Goal: Book appointment/travel/reservation

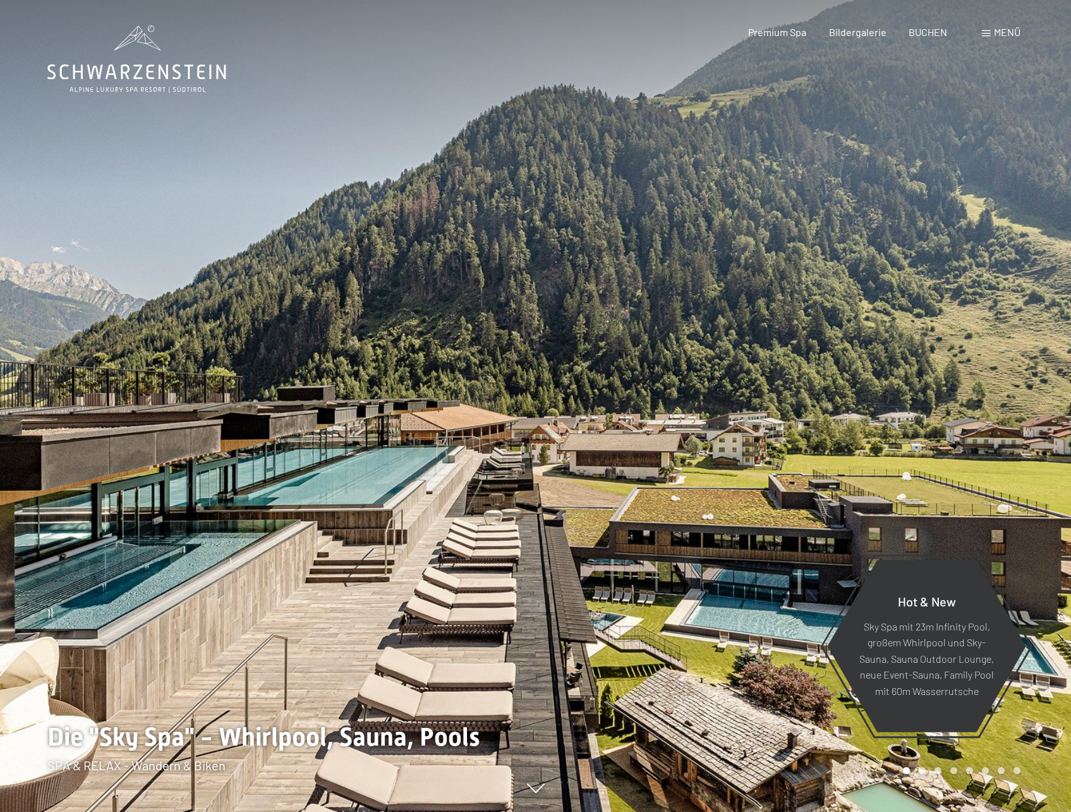
click at [1006, 32] on span "Menü" at bounding box center [1007, 32] width 27 height 12
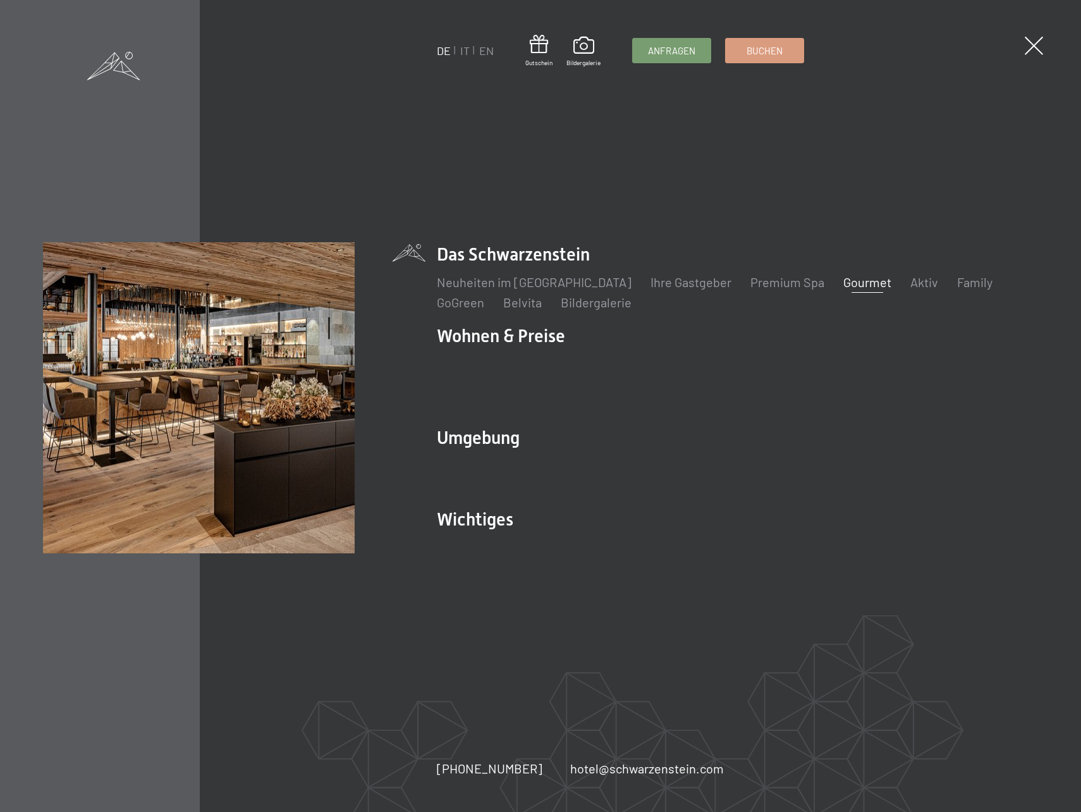
click at [843, 289] on link "Gourmet" at bounding box center [867, 281] width 48 height 15
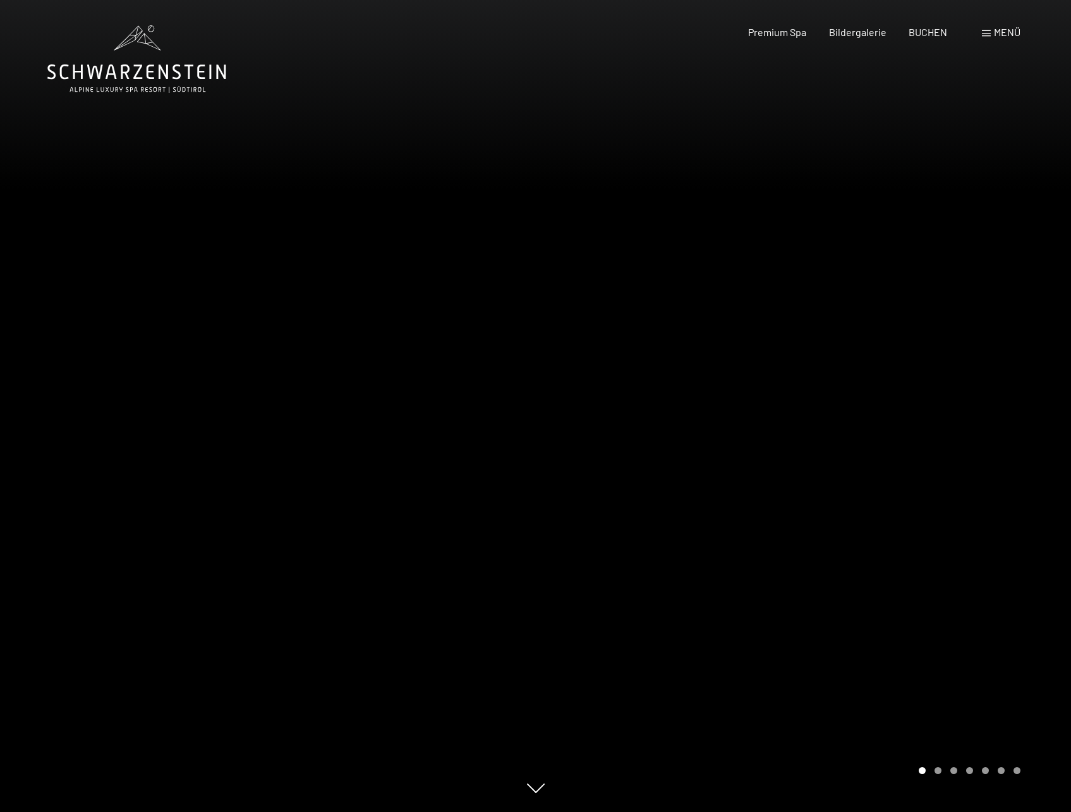
click at [998, 35] on span "Menü" at bounding box center [1007, 32] width 27 height 12
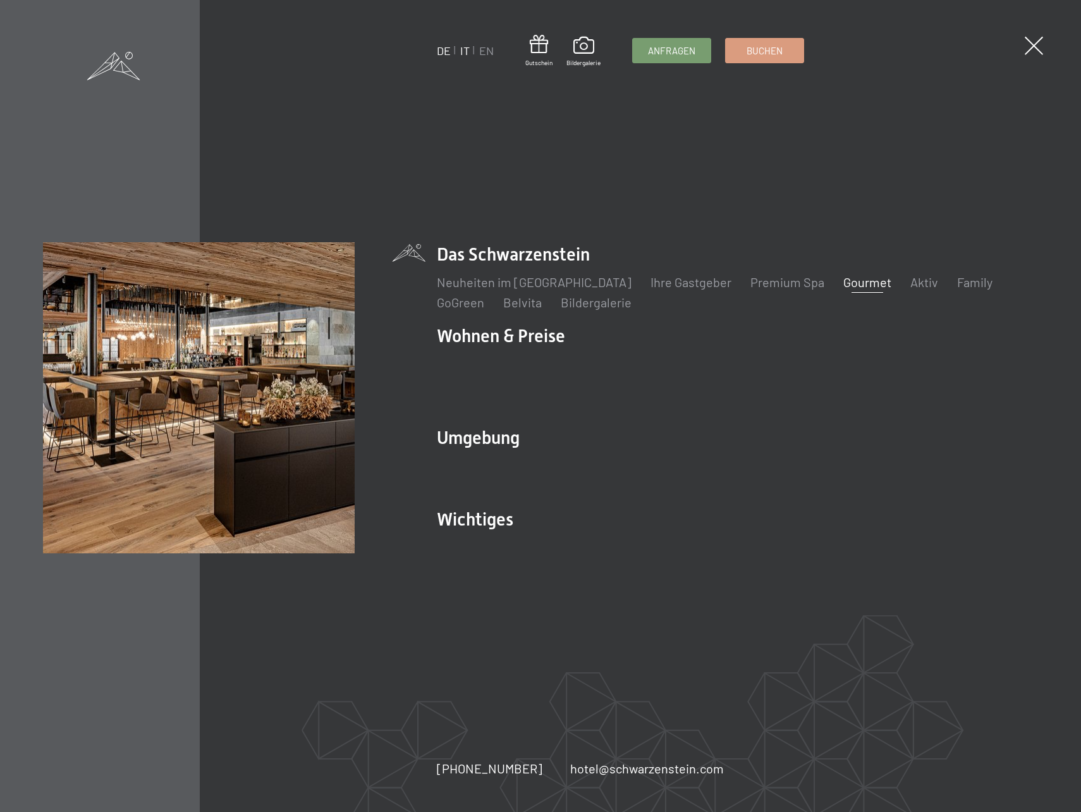
click at [463, 45] on link "IT" at bounding box center [464, 51] width 9 height 14
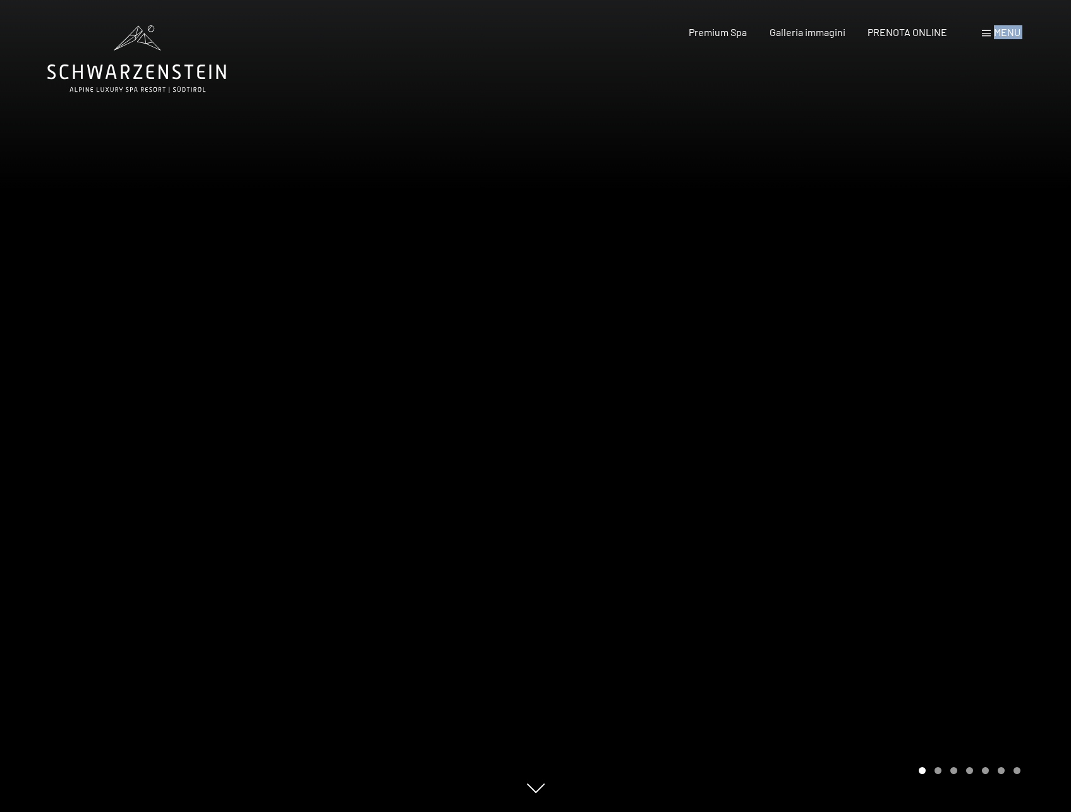
click at [997, 39] on div "Prenotazione Richiesta Premium Spa Galleria immagini PRENOTA ONLINE Menu DE IT …" at bounding box center [833, 32] width 376 height 14
drag, startPoint x: 997, startPoint y: 39, endPoint x: 987, endPoint y: 33, distance: 11.9
click at [987, 33] on span at bounding box center [986, 33] width 9 height 6
